Goal: Find specific page/section

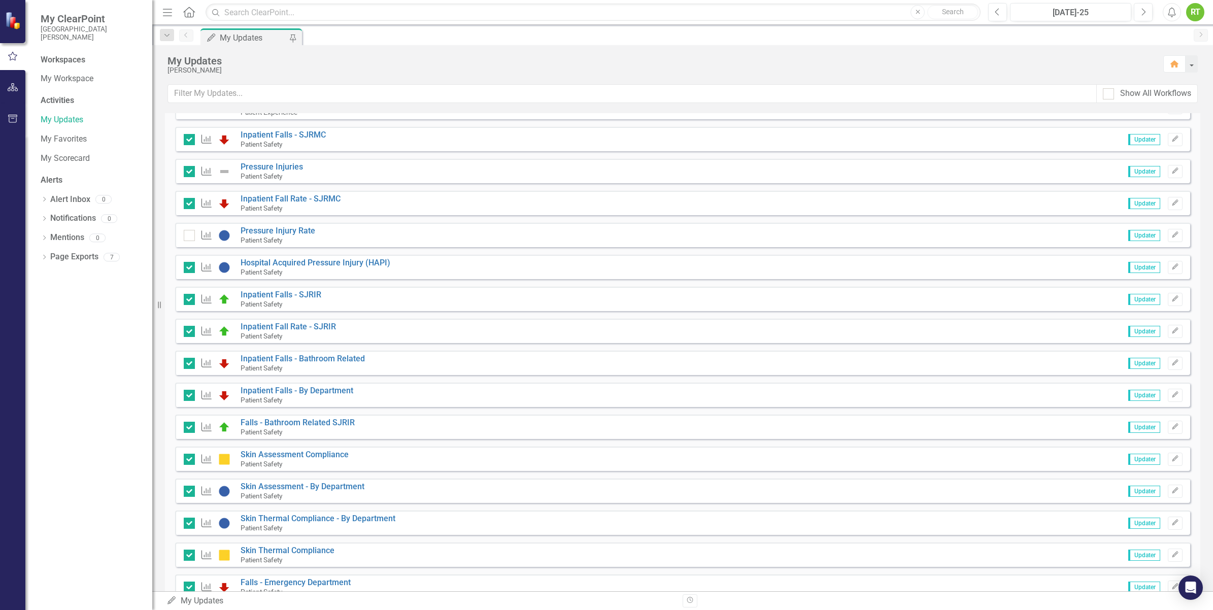
scroll to position [706, 0]
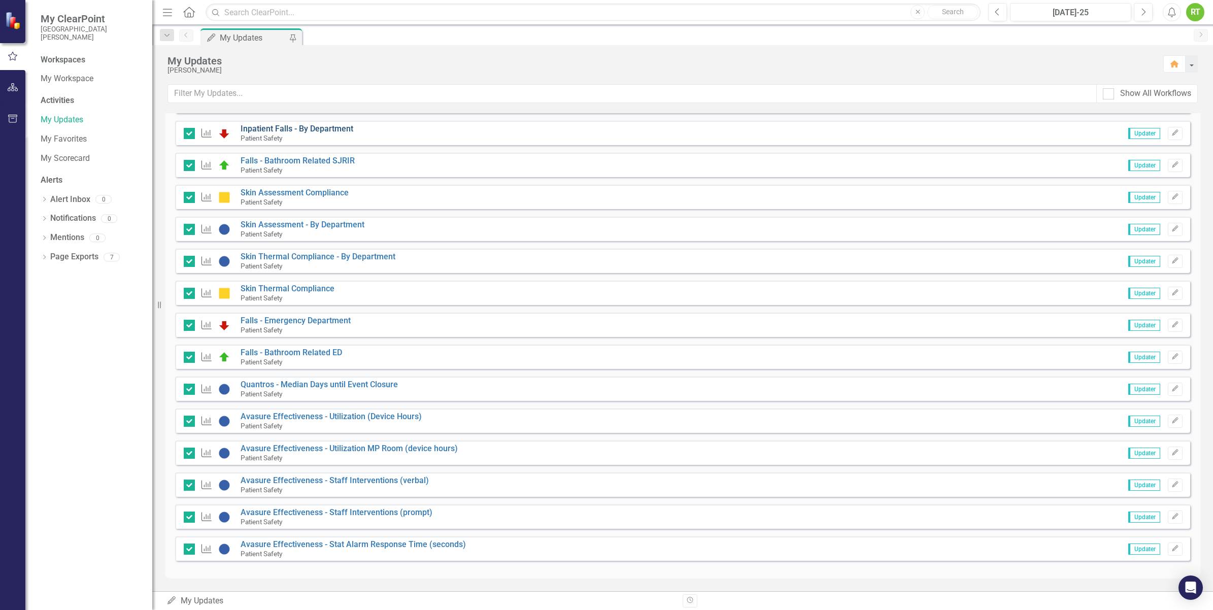
click at [264, 125] on link "Inpatient Falls - By Department" at bounding box center [297, 129] width 113 height 10
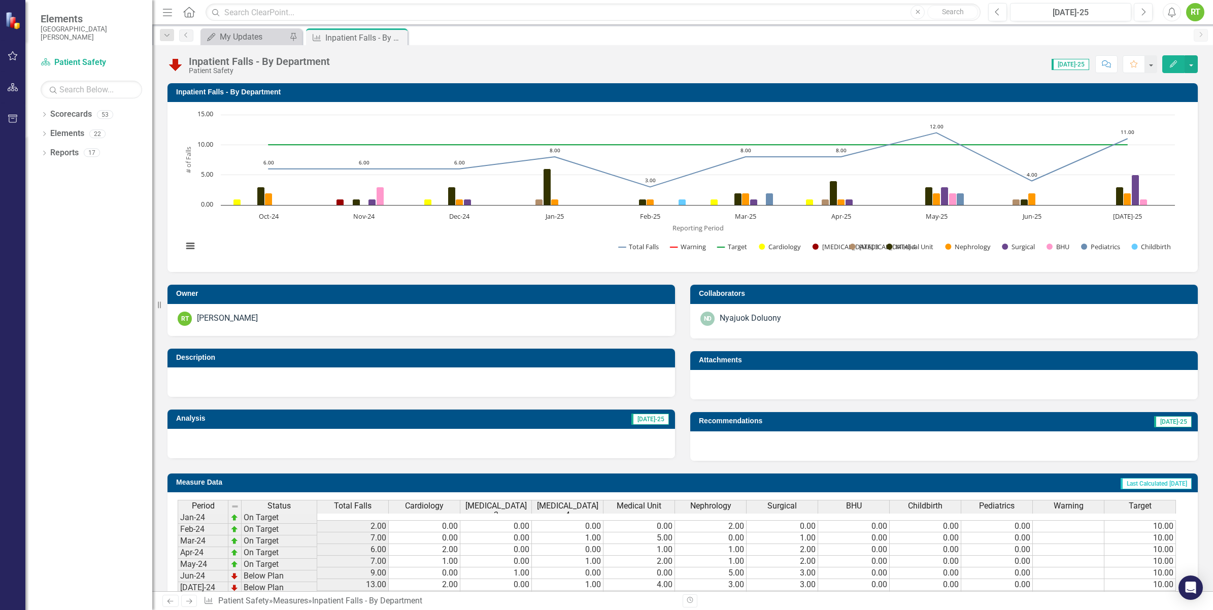
scroll to position [234, 0]
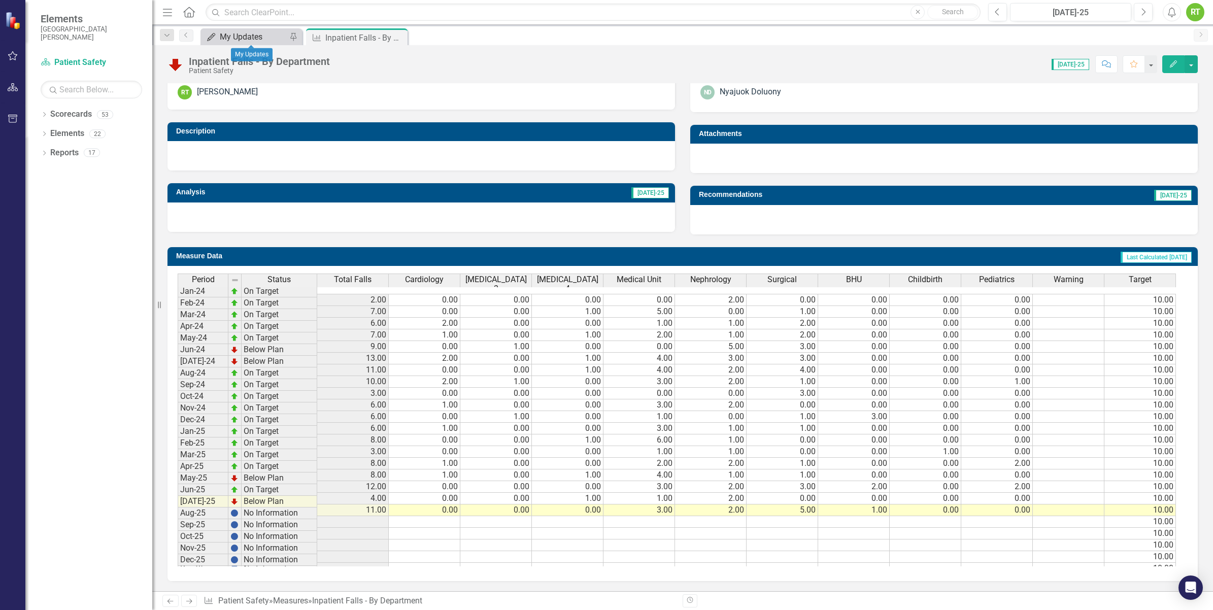
click at [262, 39] on div "My Updates" at bounding box center [253, 36] width 67 height 13
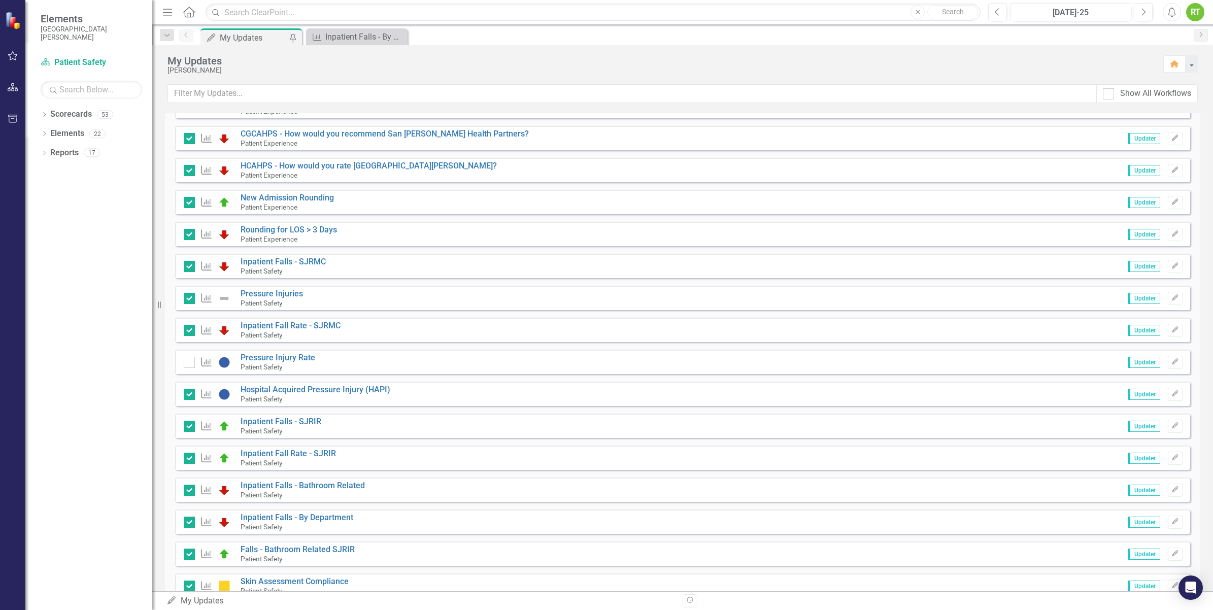
scroll to position [571, 0]
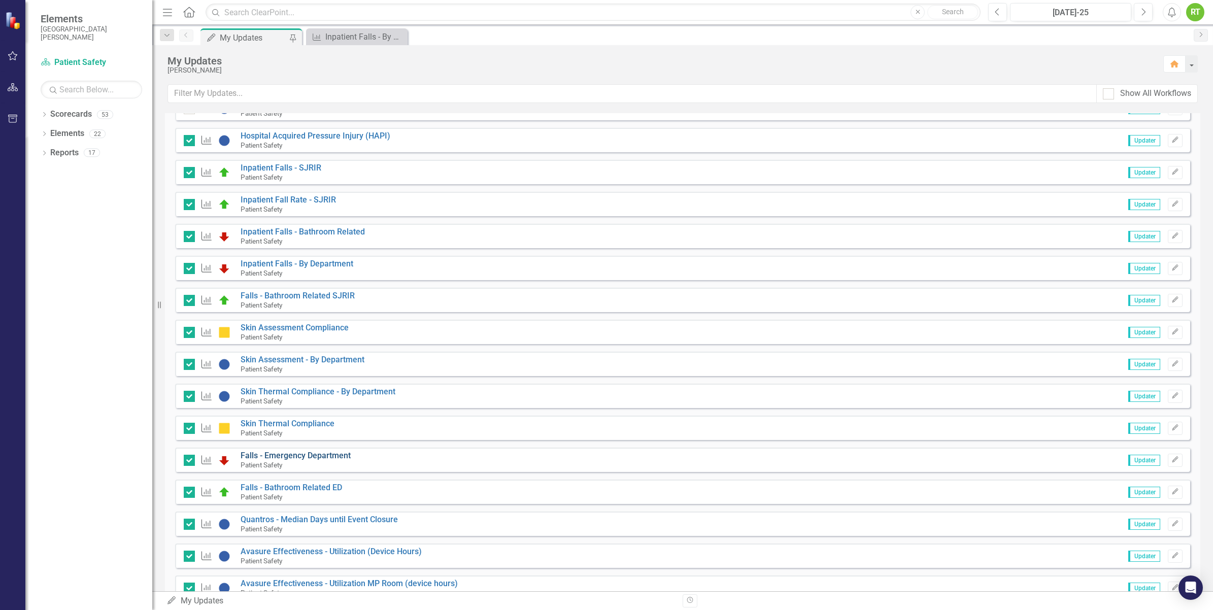
click at [259, 453] on link "Falls - Emergency Department" at bounding box center [296, 456] width 110 height 10
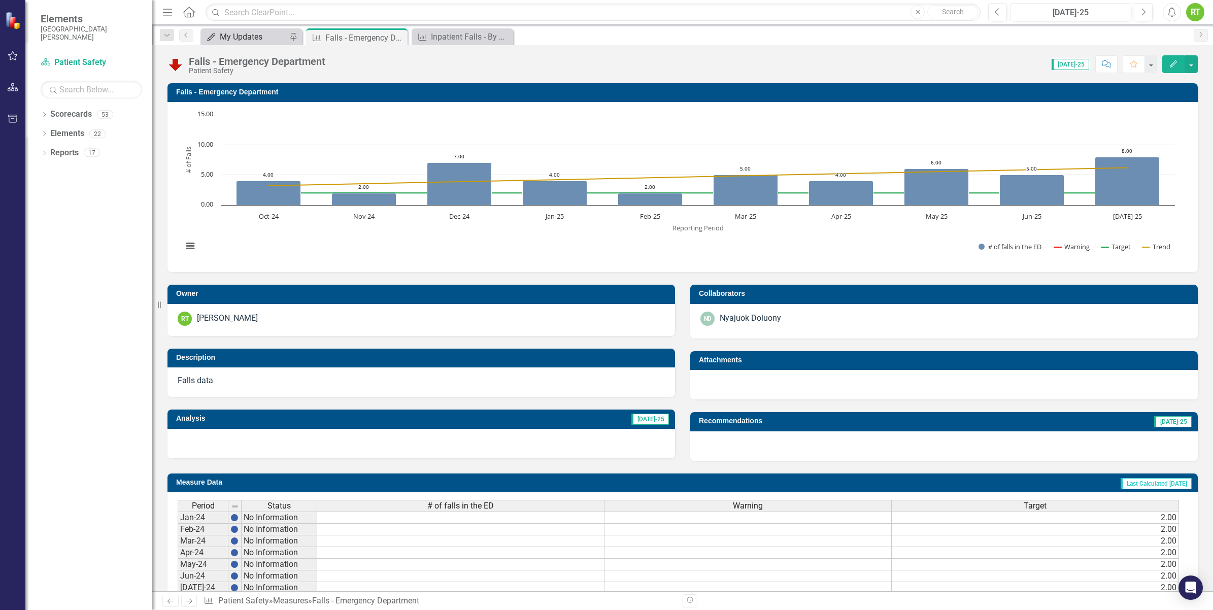
click at [251, 37] on div "My Updates" at bounding box center [253, 36] width 67 height 13
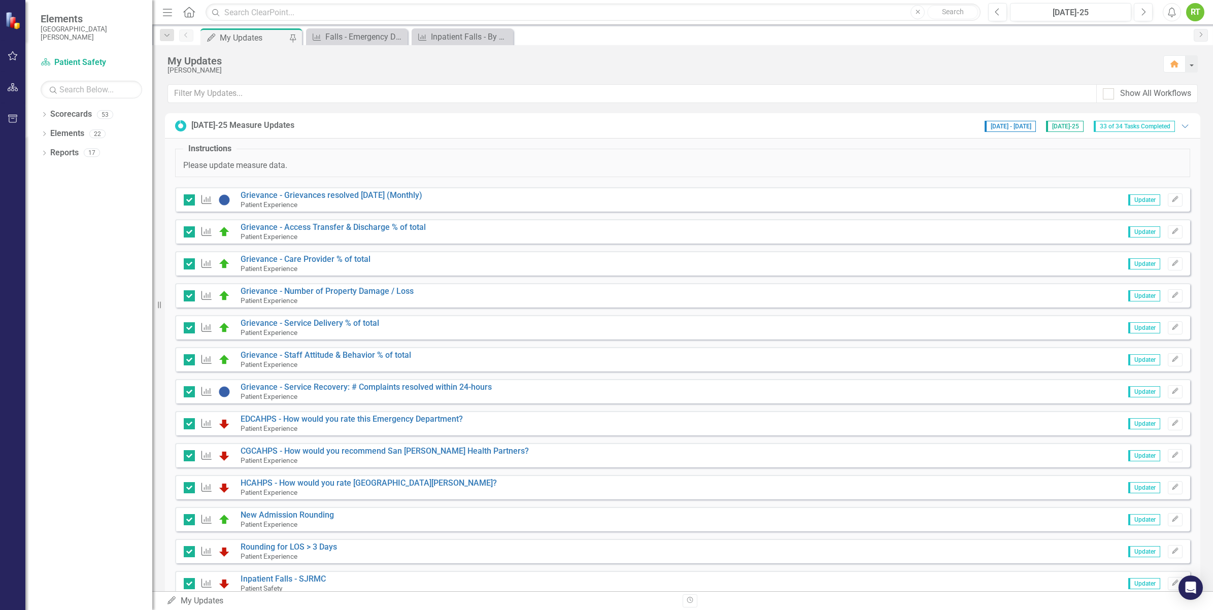
scroll to position [381, 0]
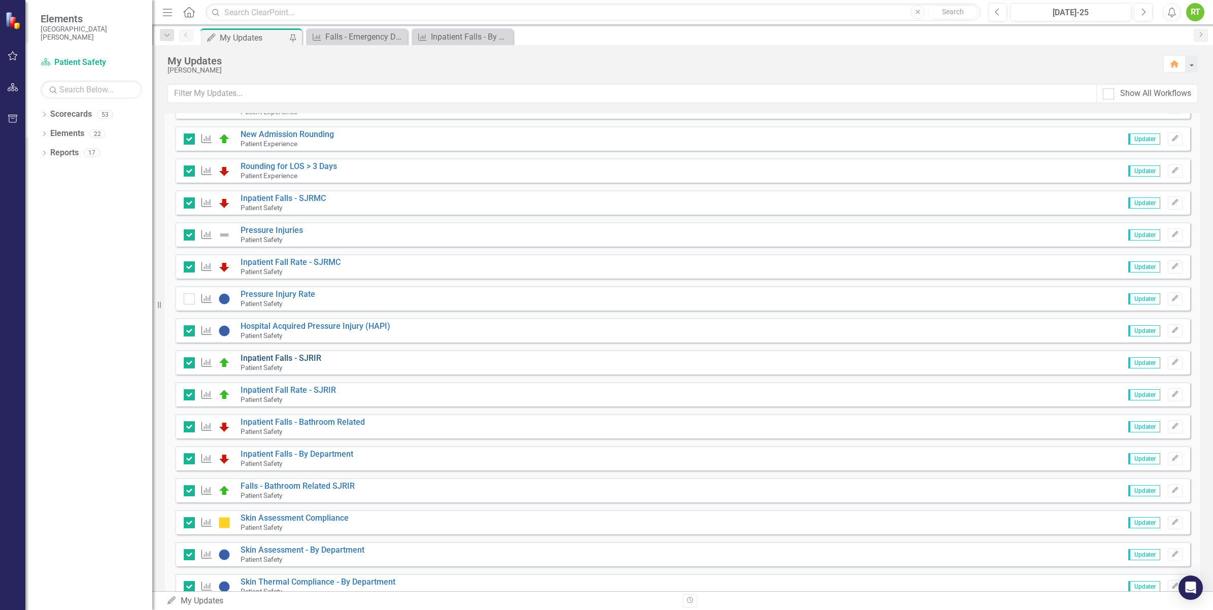
click at [260, 355] on link "Inpatient Falls - SJRIR" at bounding box center [281, 358] width 81 height 10
